Goal: Find specific page/section: Find specific page/section

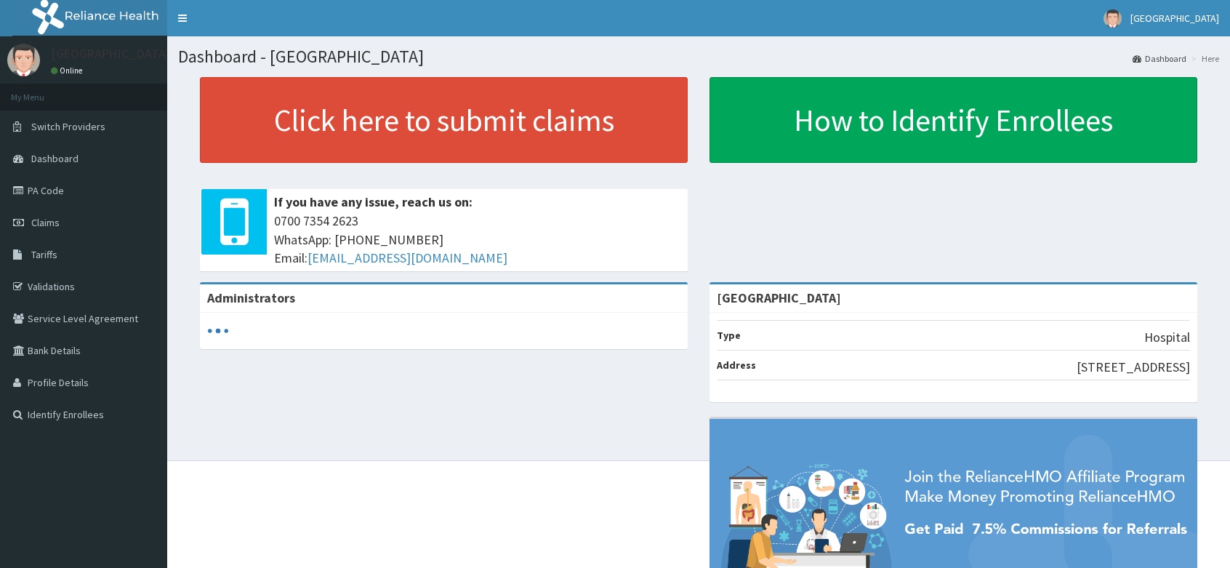
click at [84, 190] on link "PA Code" at bounding box center [83, 190] width 167 height 32
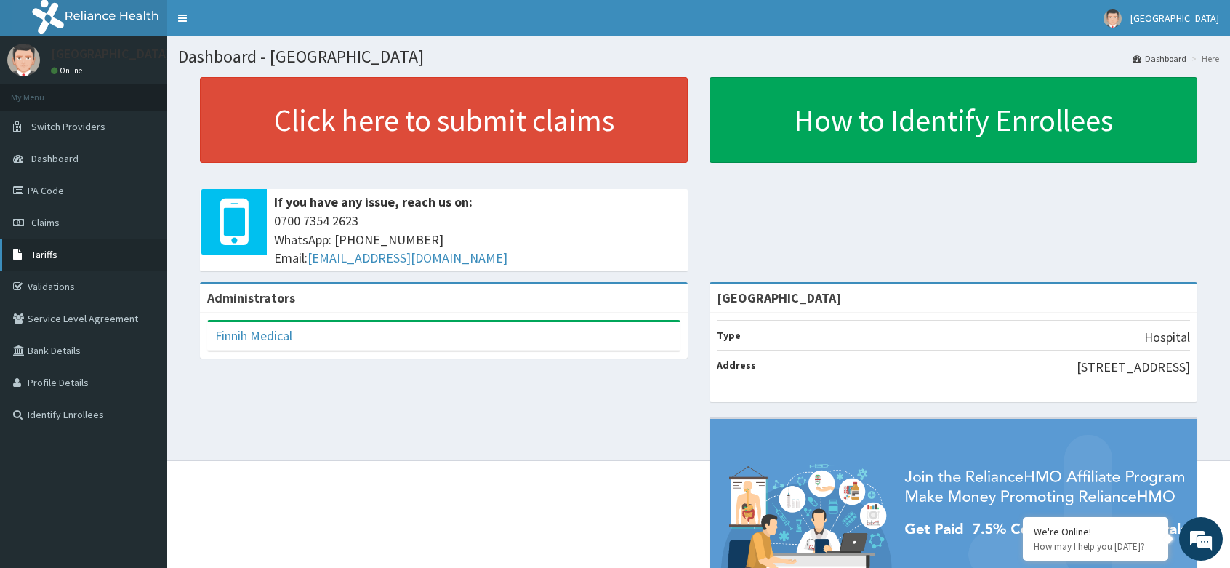
click at [54, 252] on span "Tariffs" at bounding box center [44, 254] width 26 height 13
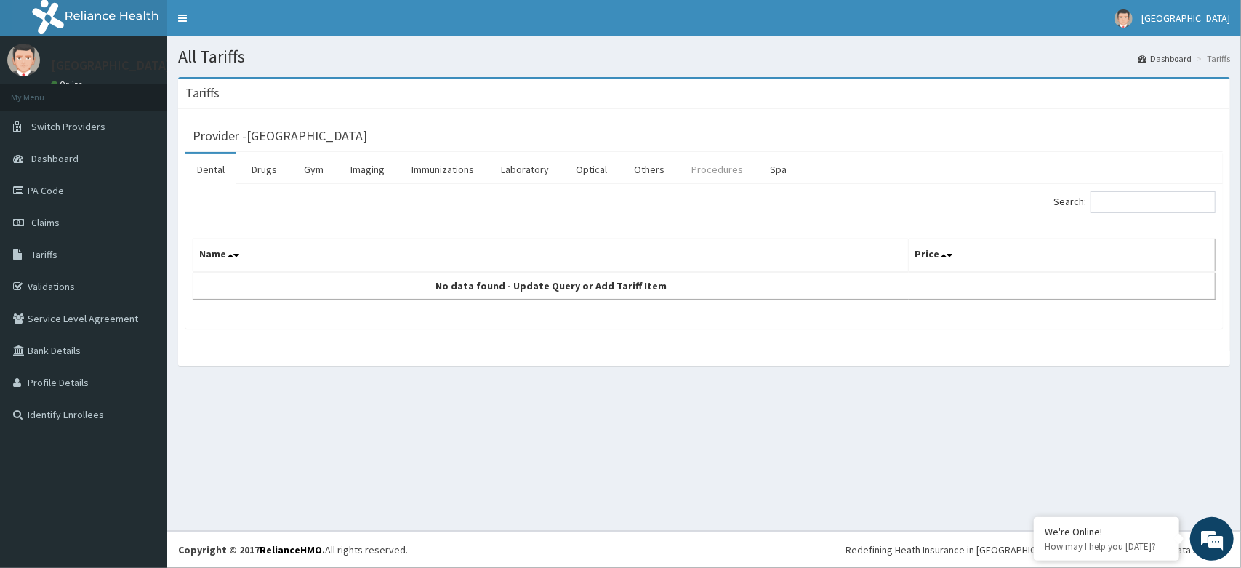
click at [709, 169] on link "Procedures" at bounding box center [717, 169] width 75 height 31
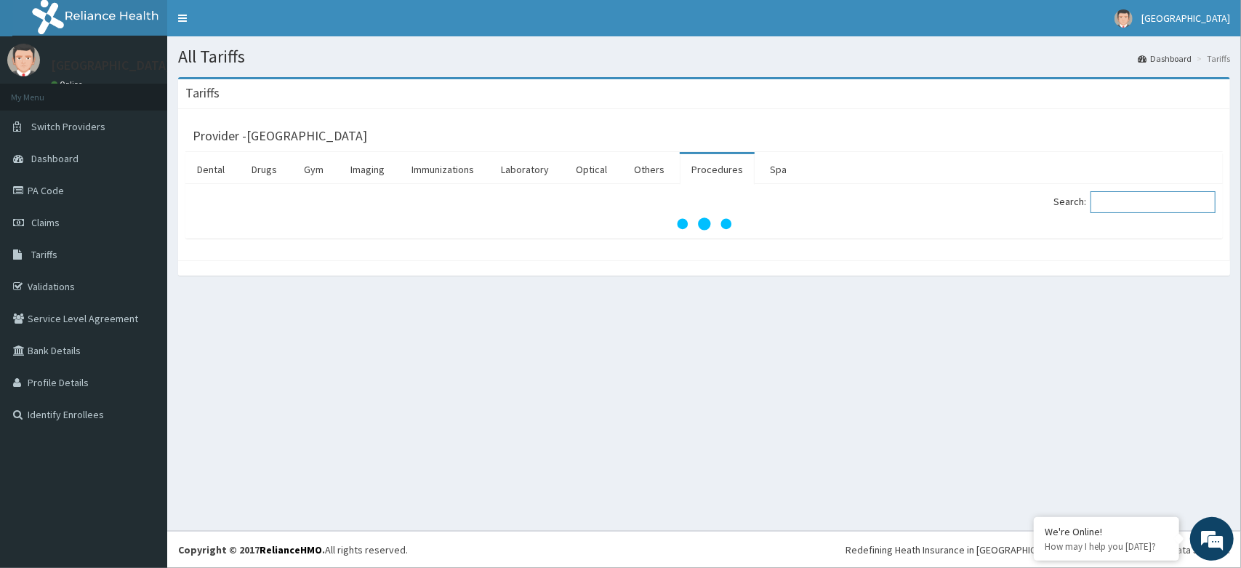
click at [1207, 201] on div "Search:" at bounding box center [965, 203] width 523 height 25
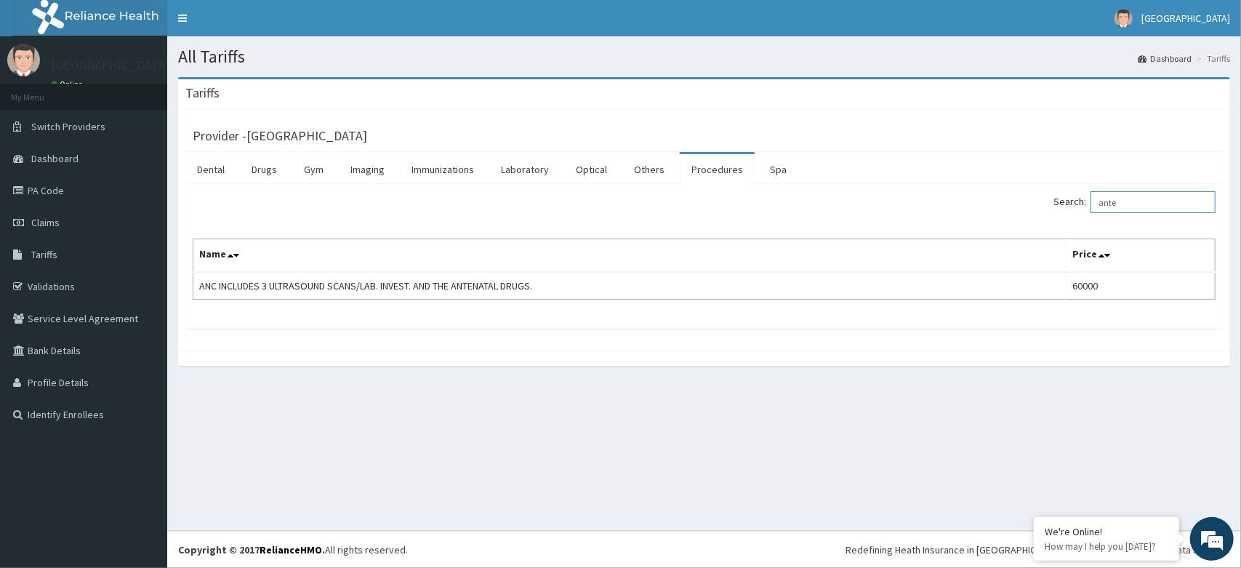
type input "ante"
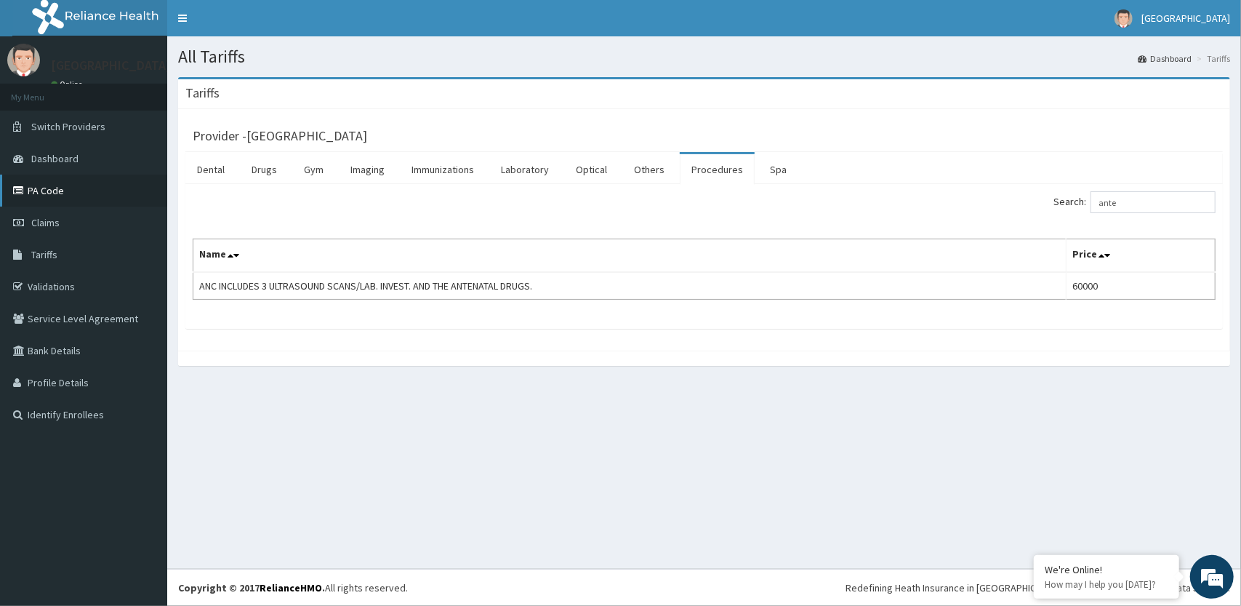
click at [58, 183] on link "PA Code" at bounding box center [83, 190] width 167 height 32
click at [57, 189] on link "PA Code" at bounding box center [83, 190] width 167 height 32
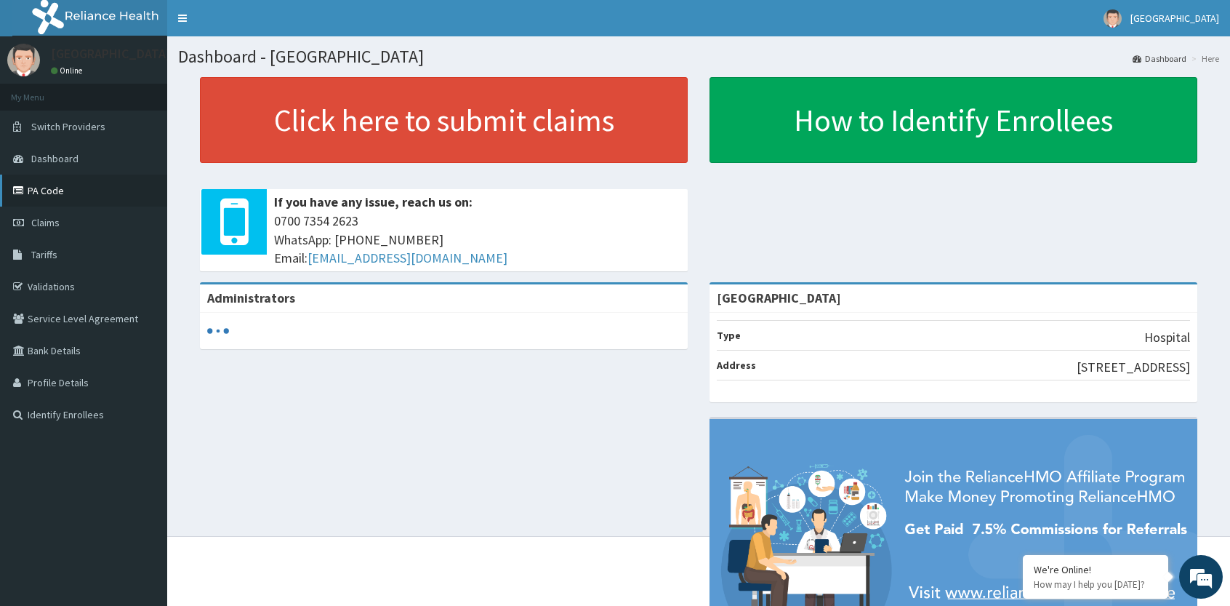
click at [31, 190] on link "PA Code" at bounding box center [83, 190] width 167 height 32
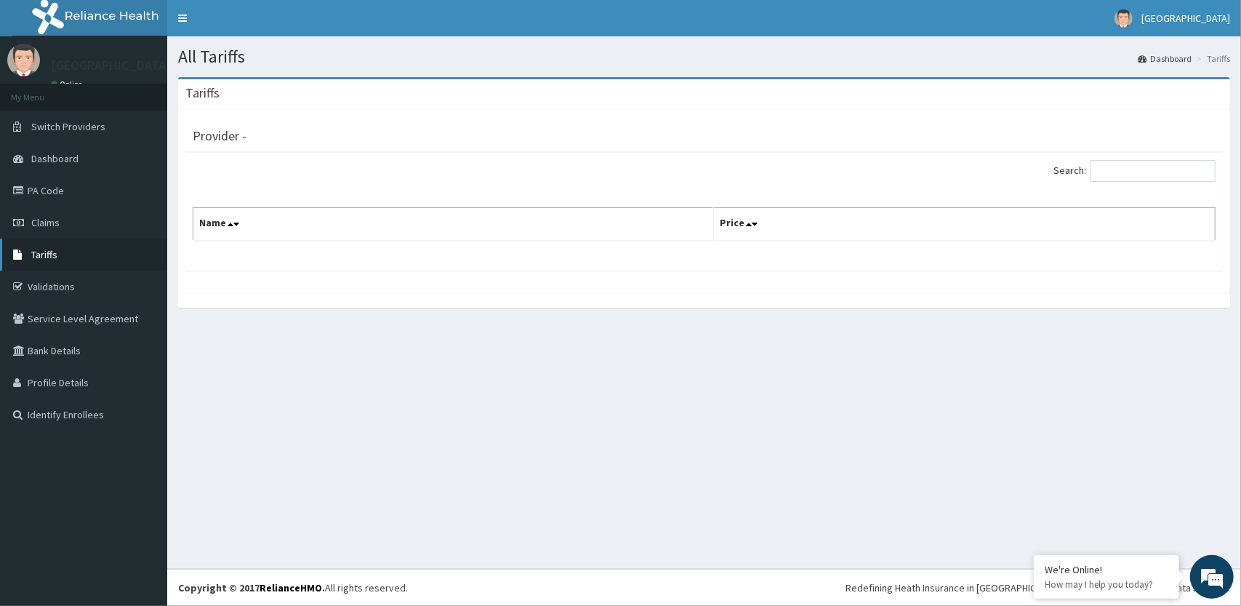
click at [71, 253] on link "Tariffs" at bounding box center [83, 254] width 167 height 32
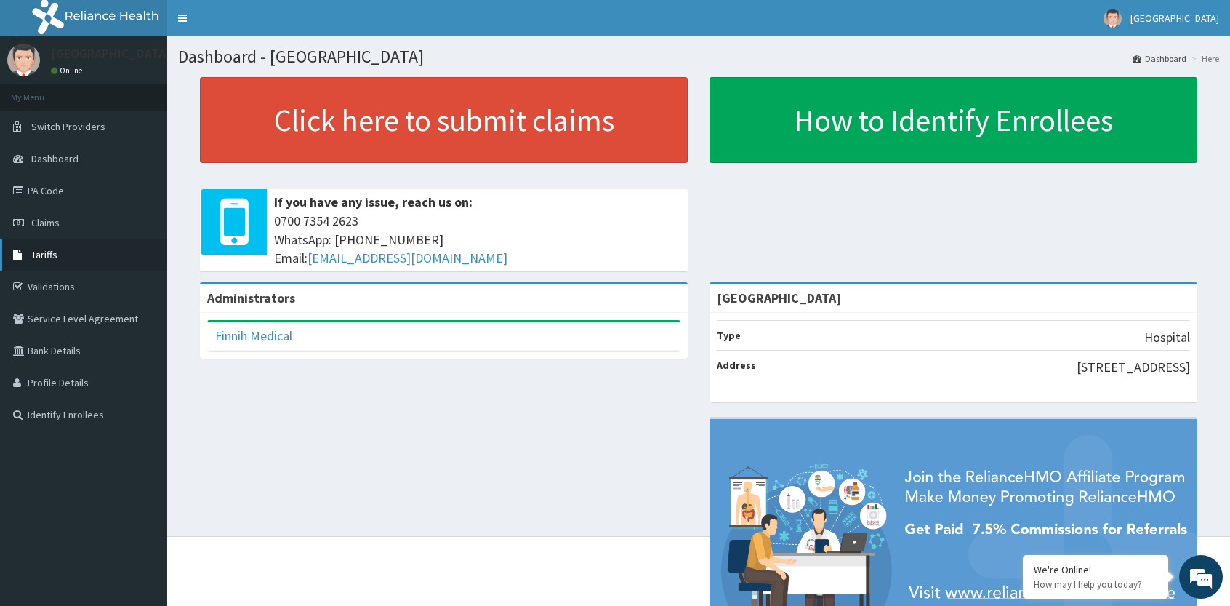
click at [54, 259] on span "Tariffs" at bounding box center [44, 254] width 26 height 13
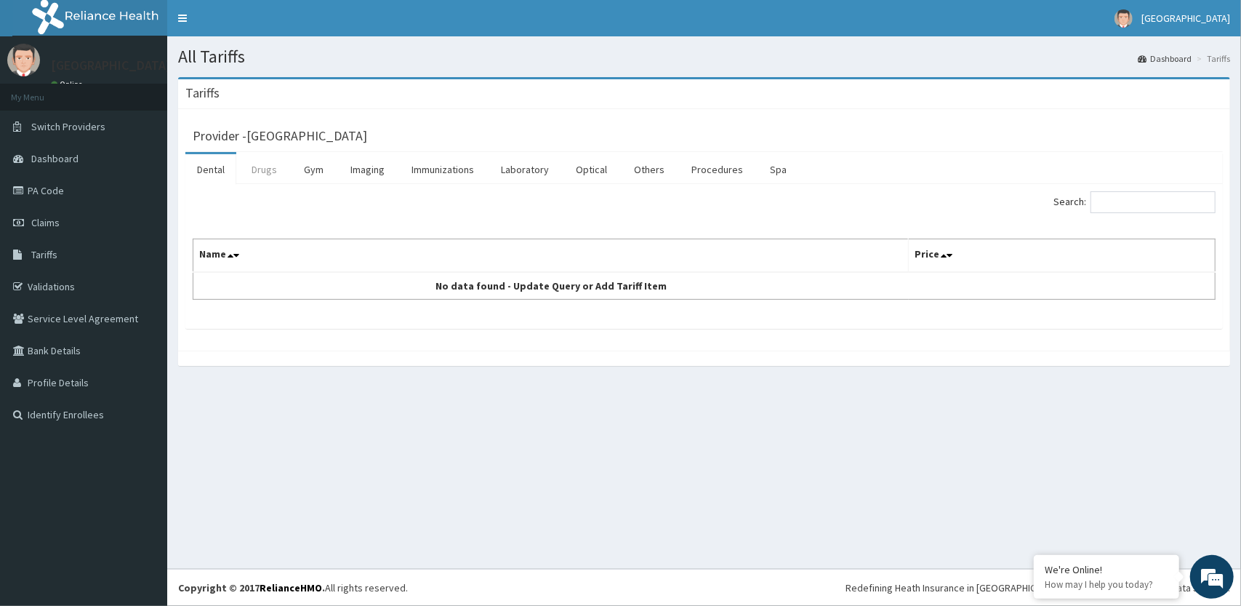
click at [268, 172] on link "Drugs" at bounding box center [264, 169] width 49 height 31
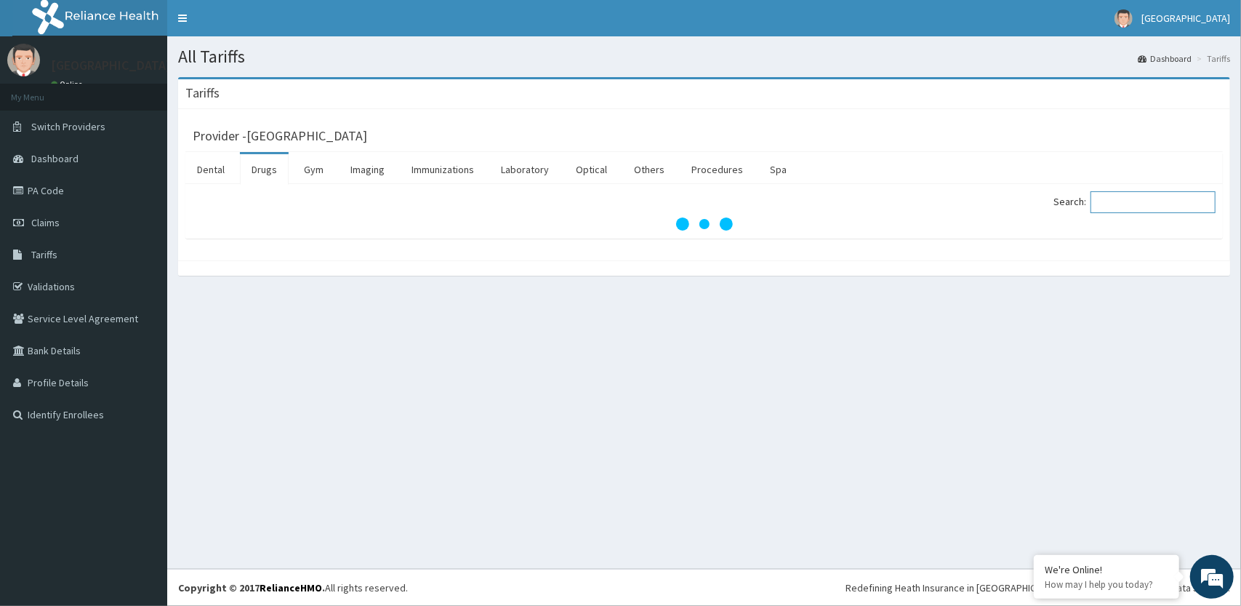
click at [1141, 204] on input "Search:" at bounding box center [1152, 202] width 125 height 22
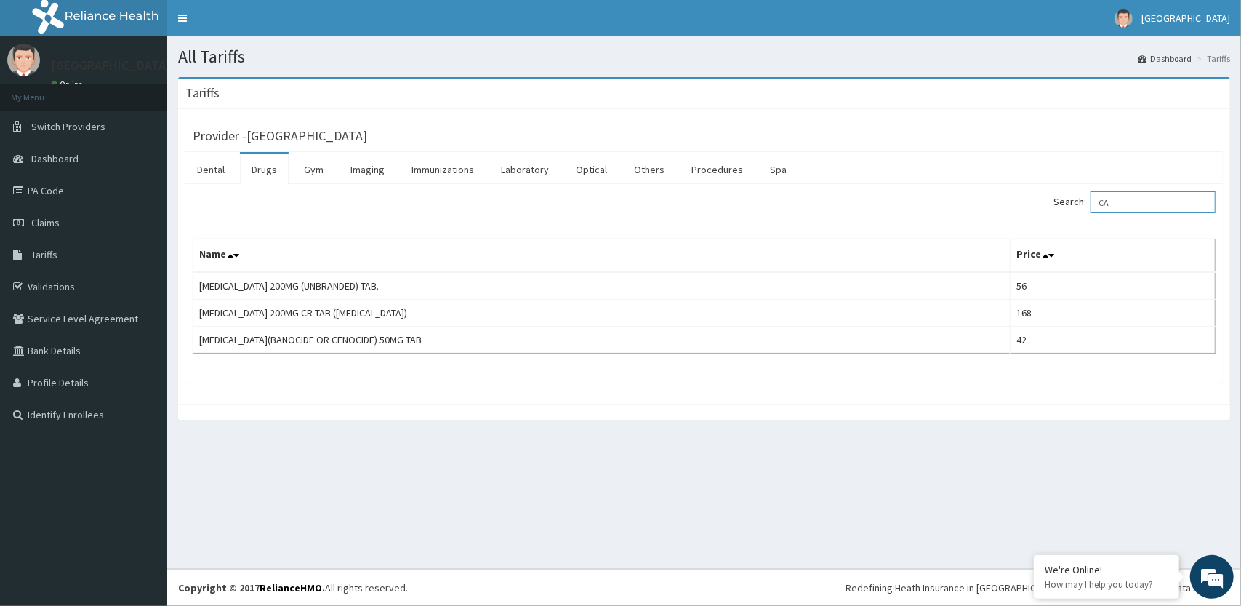
type input "C"
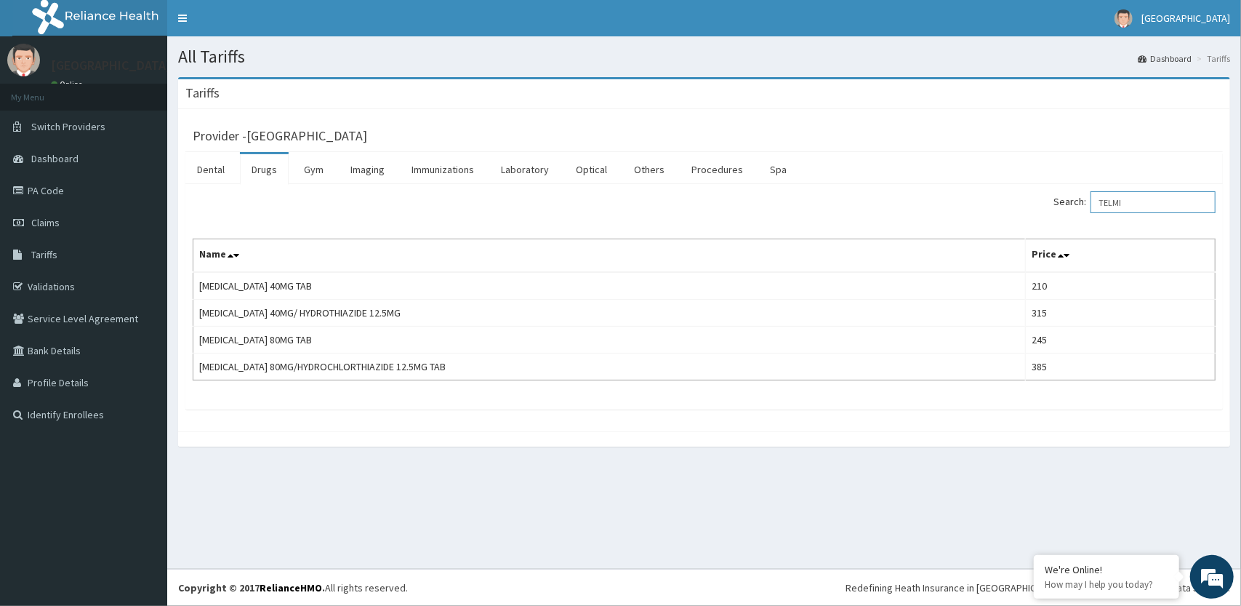
type input "TELMI"
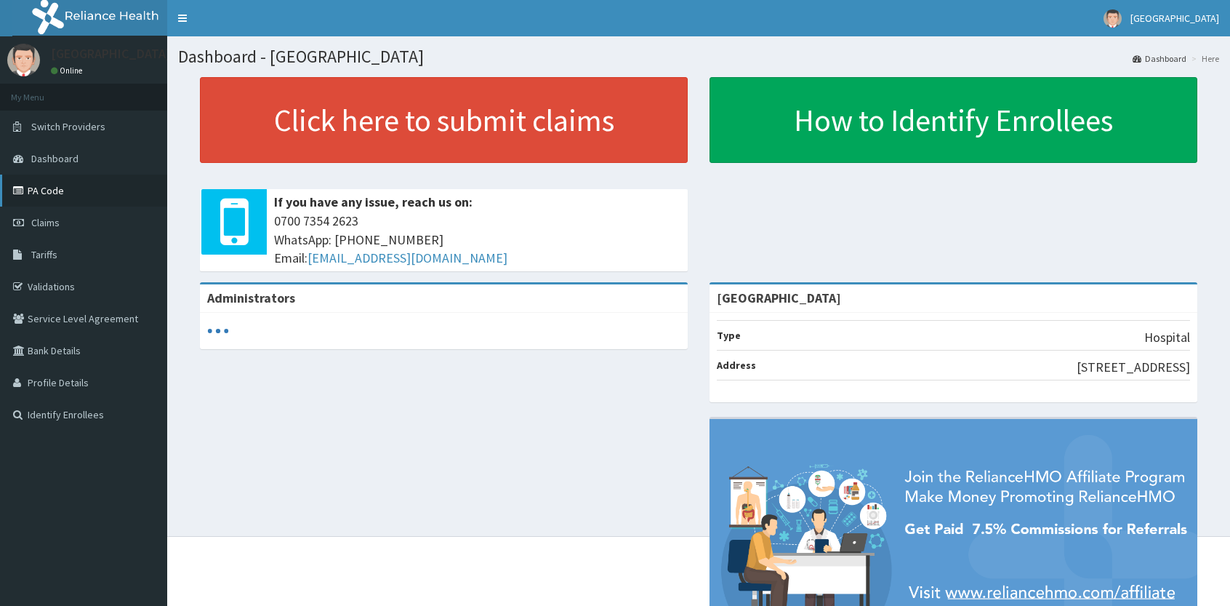
click at [55, 186] on link "PA Code" at bounding box center [83, 190] width 167 height 32
